Goal: Information Seeking & Learning: Learn about a topic

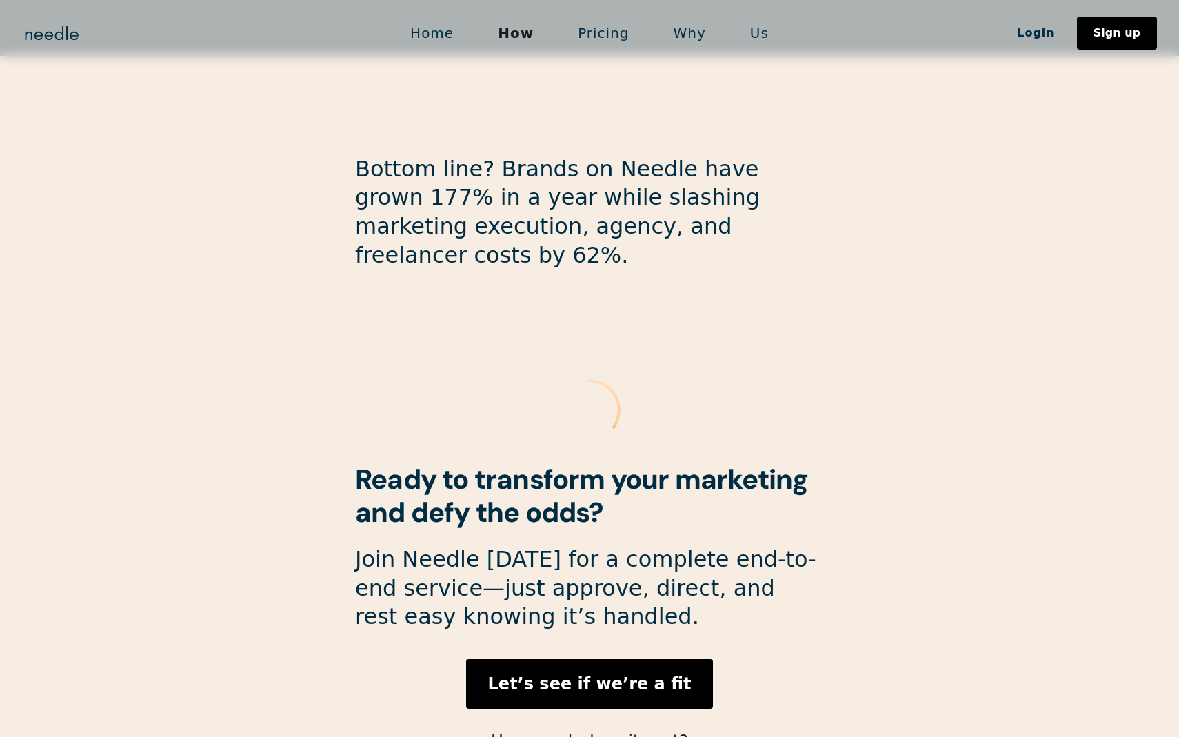
scroll to position [3550, 0]
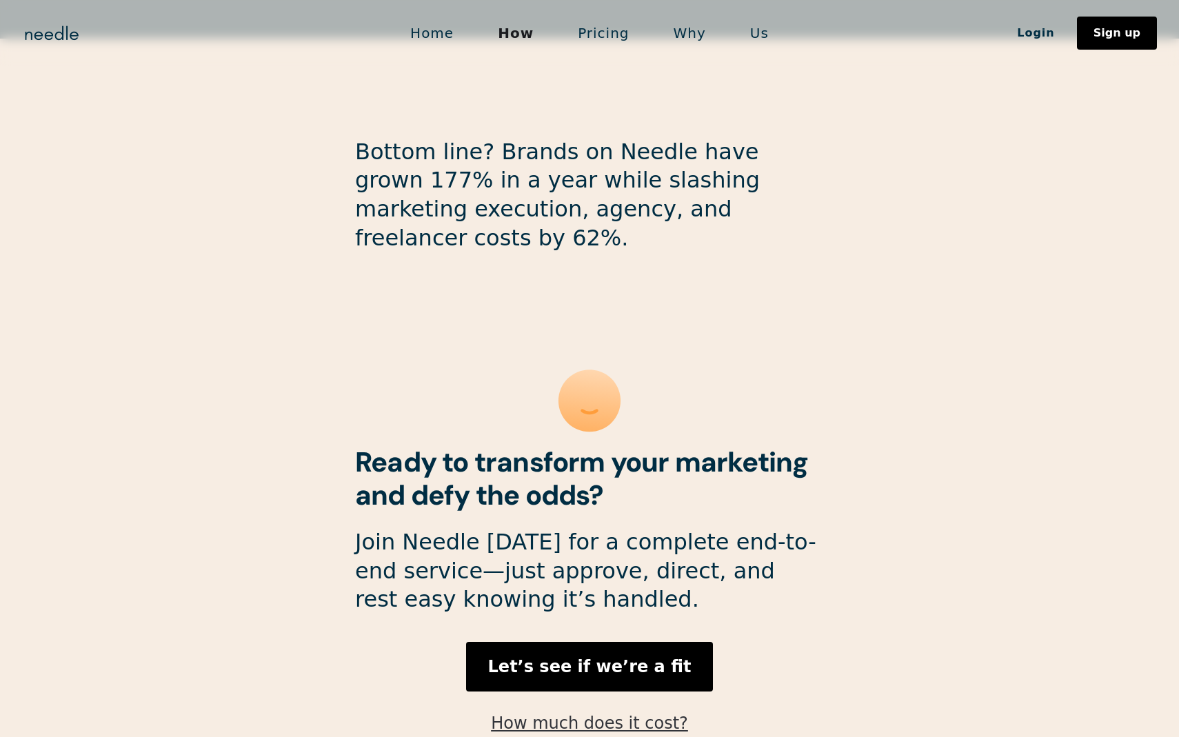
click at [625, 713] on link "How much does it cost?" at bounding box center [589, 722] width 197 height 19
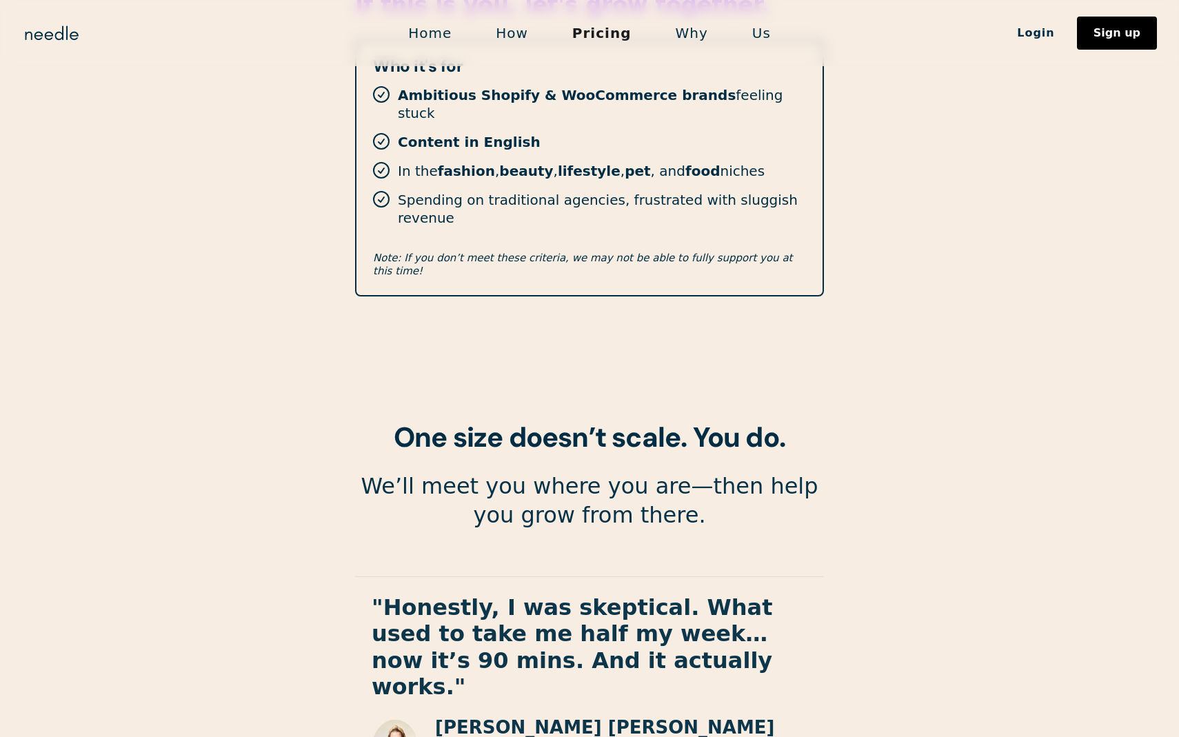
scroll to position [2349, 0]
